Goal: Check status

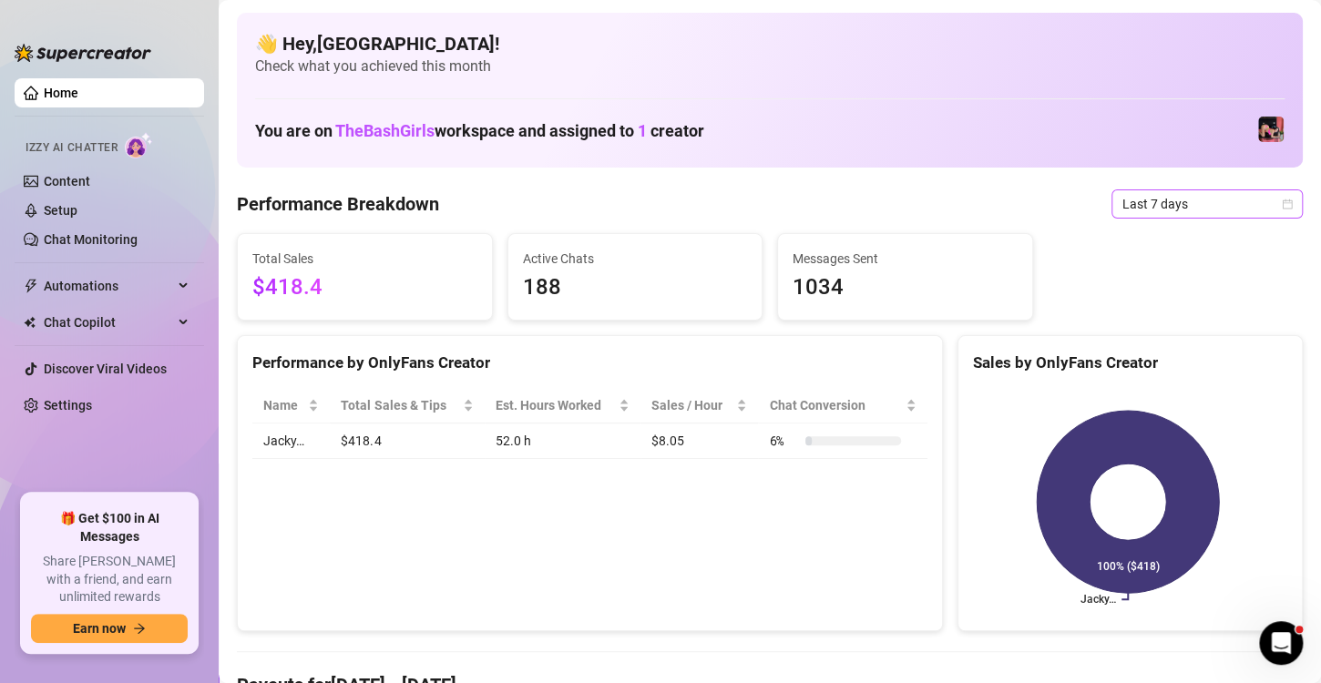
click at [1282, 199] on icon "calendar" at bounding box center [1287, 204] width 11 height 11
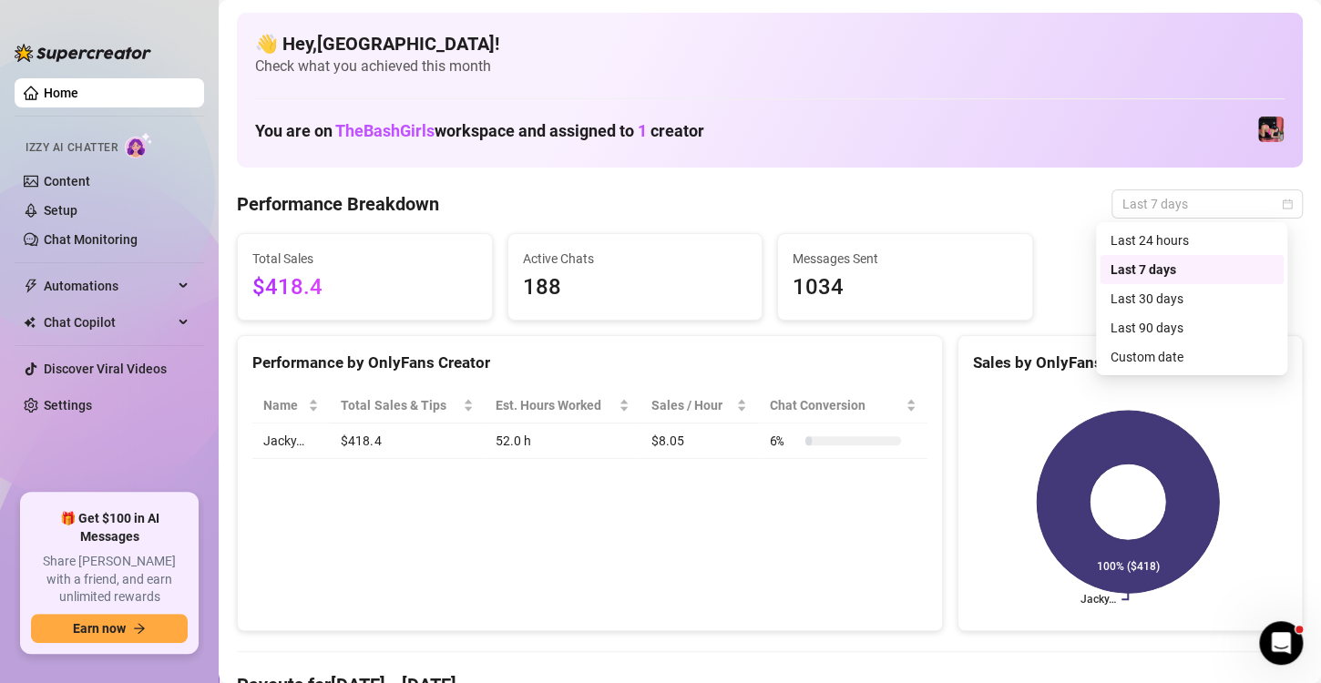
click at [1185, 241] on div "Last 24 hours" at bounding box center [1191, 240] width 162 height 20
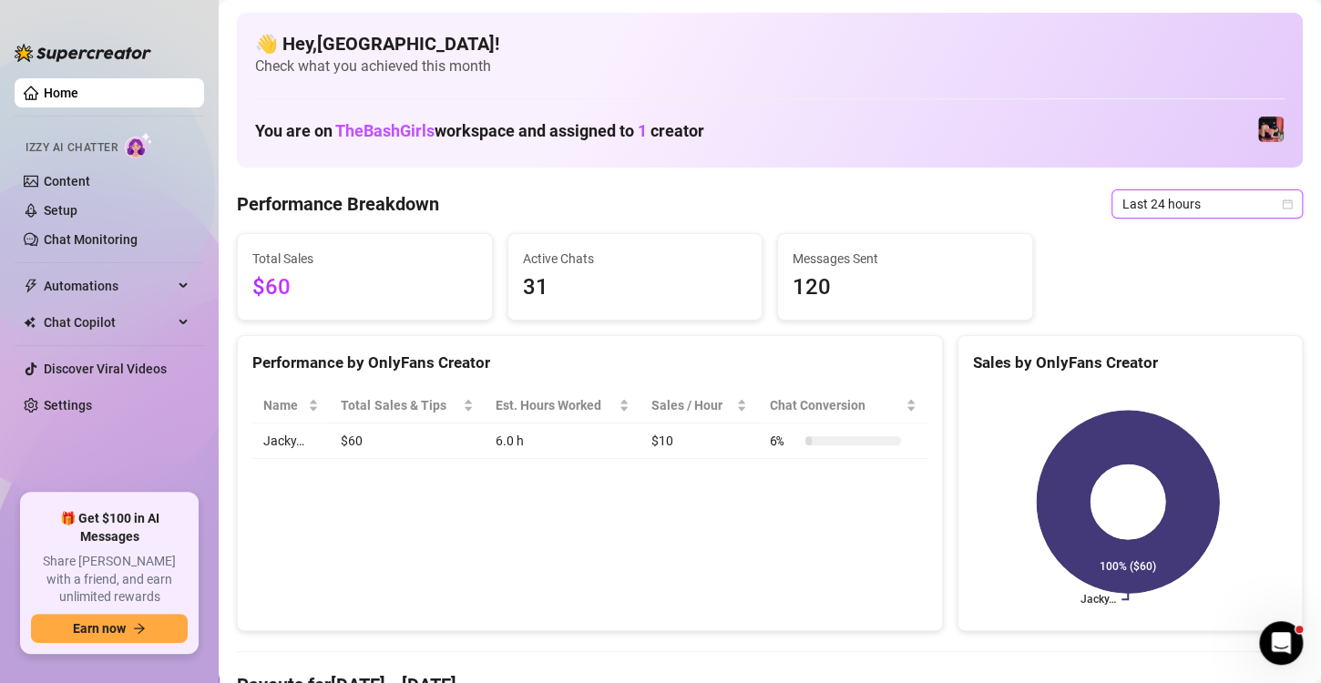
click at [1282, 203] on icon "calendar" at bounding box center [1287, 204] width 11 height 11
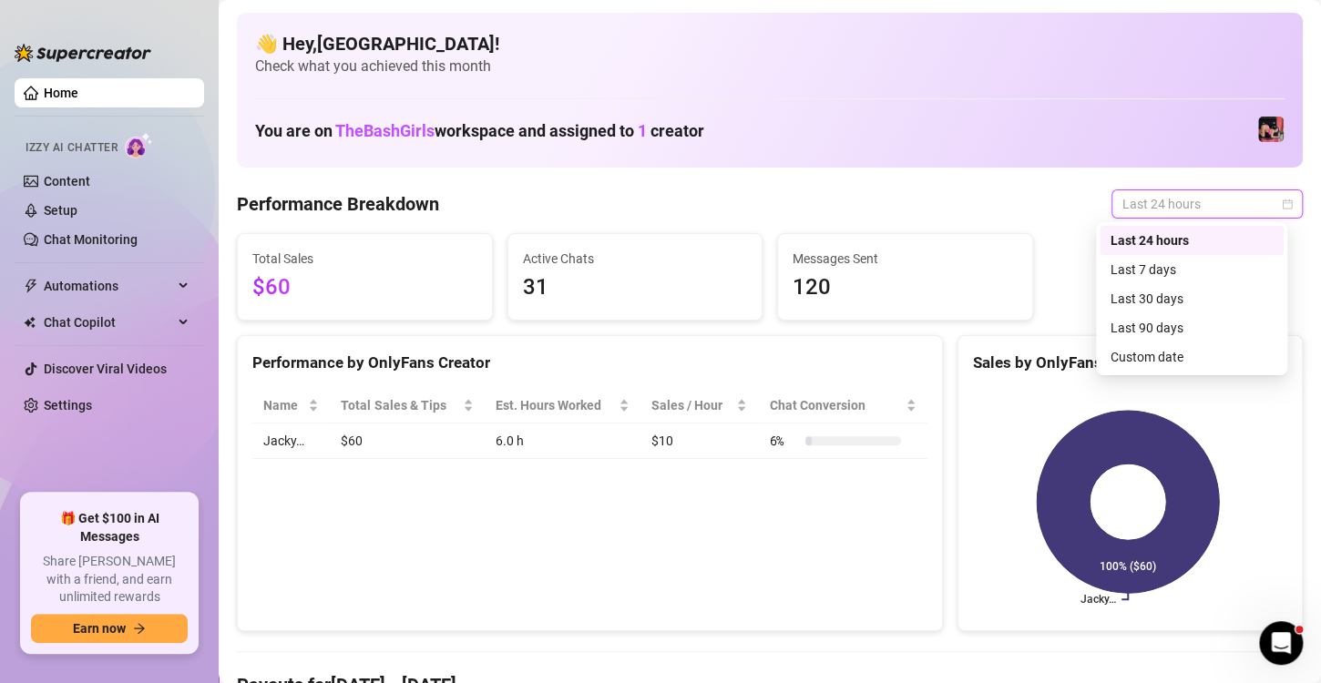
click at [1151, 302] on div "Last 30 days" at bounding box center [1191, 299] width 162 height 20
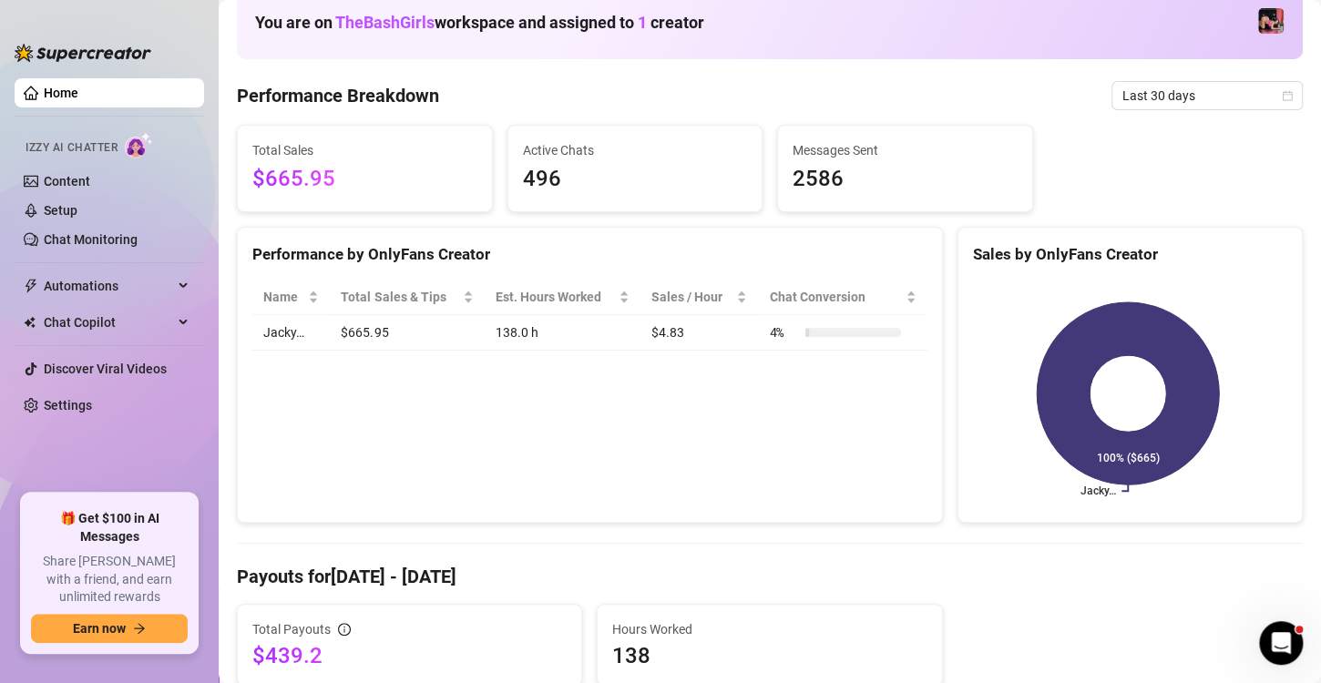
scroll to position [110, 0]
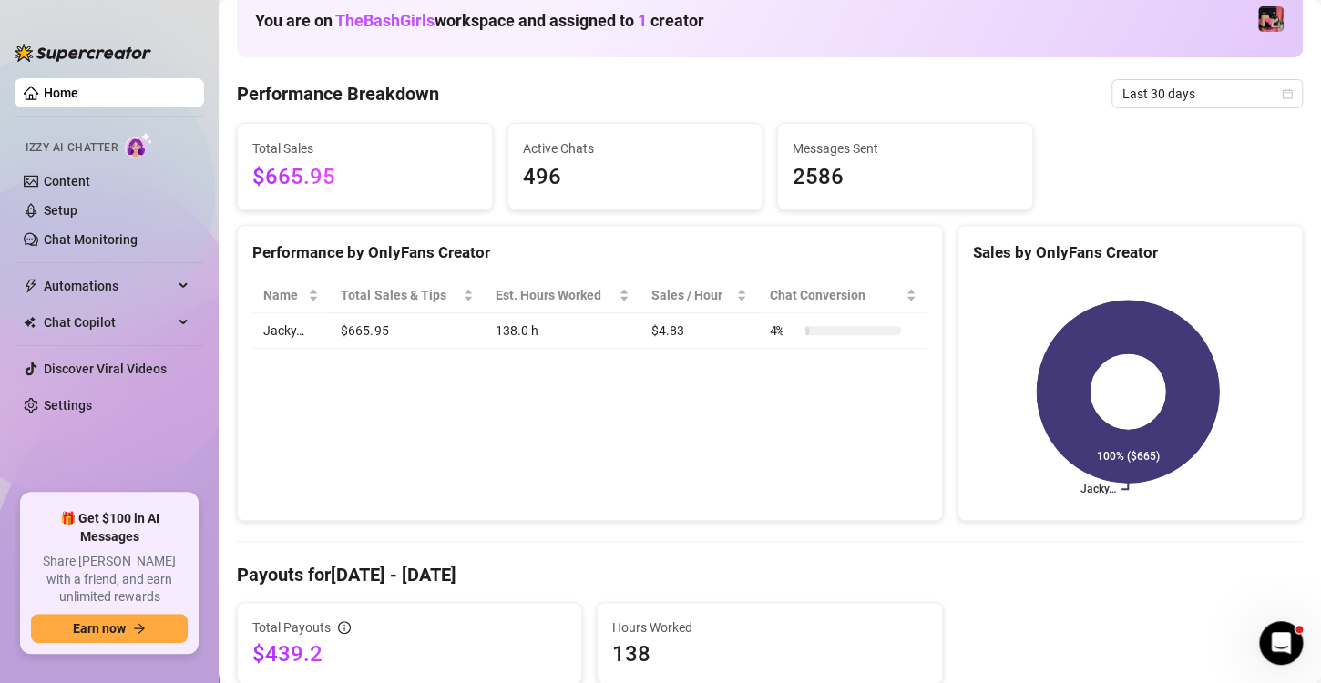
click at [834, 332] on div at bounding box center [853, 330] width 96 height 9
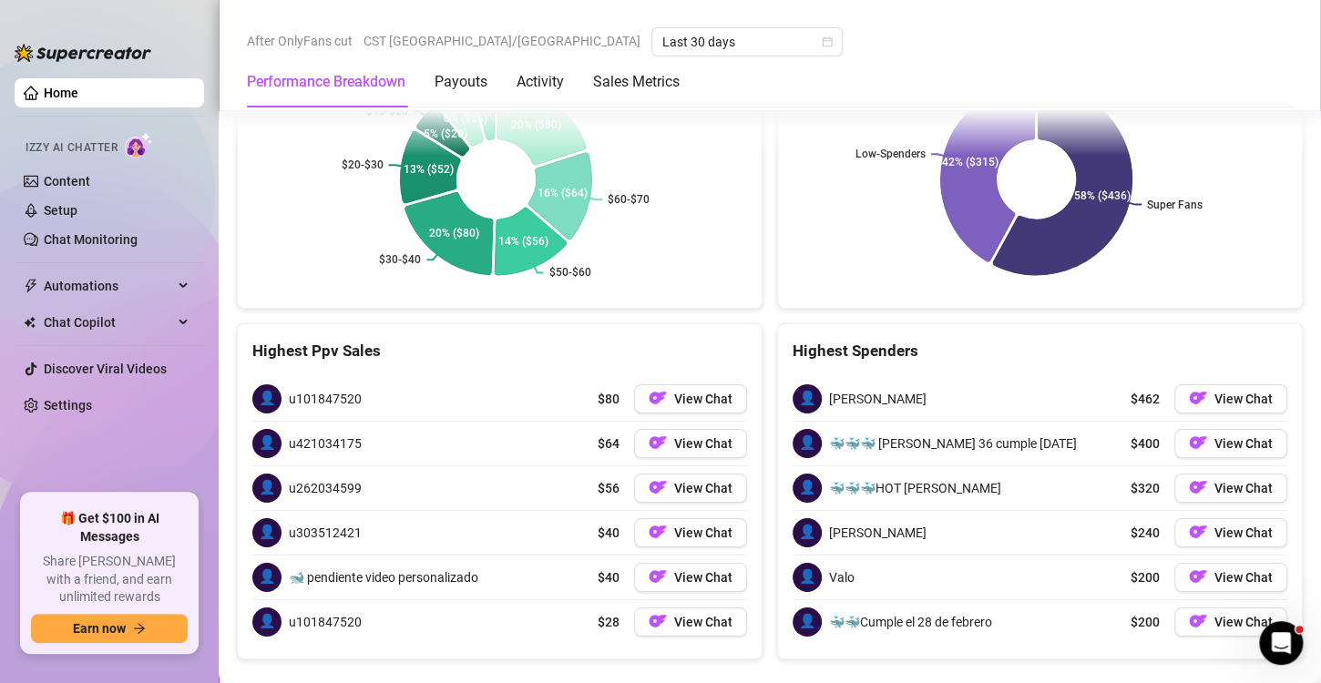
scroll to position [2886, 0]
